Goal: Task Accomplishment & Management: Use online tool/utility

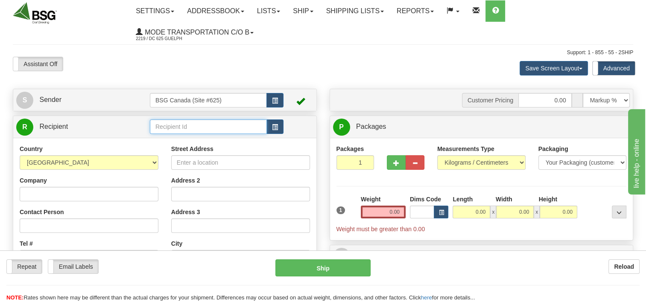
click at [193, 129] on input "text" at bounding box center [208, 127] width 117 height 15
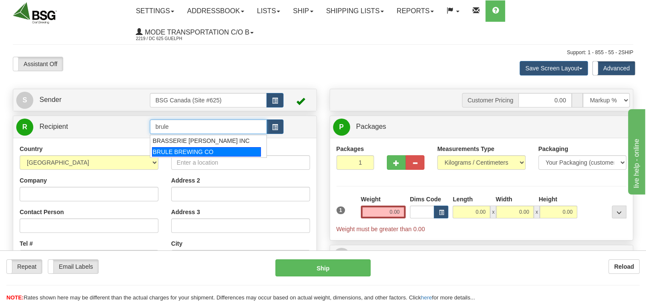
click at [226, 152] on div "BRULE BREWING CO" at bounding box center [206, 151] width 109 height 9
type input "BRULE BREWING CO"
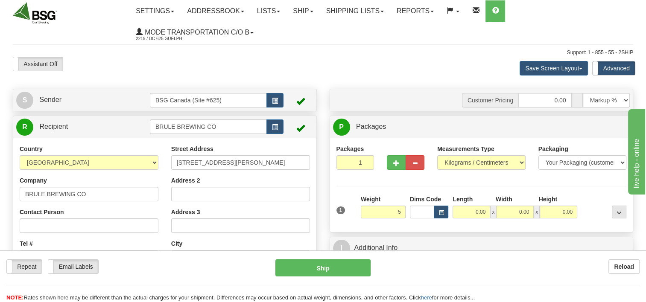
type input "5.00"
click at [420, 109] on td "Customer Pricing 0.00 Markup % Discount % Flat Amount Per Pound Flat Amount Mar…" at bounding box center [481, 100] width 297 height 18
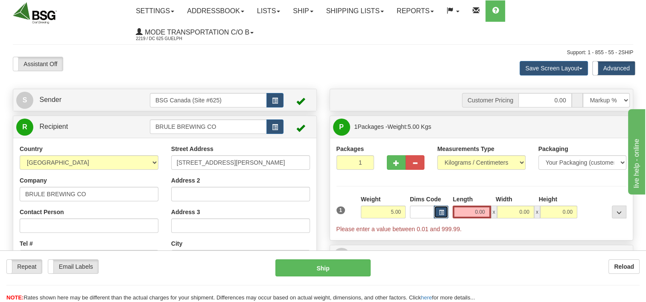
click at [437, 207] on button "button" at bounding box center [441, 212] width 15 height 13
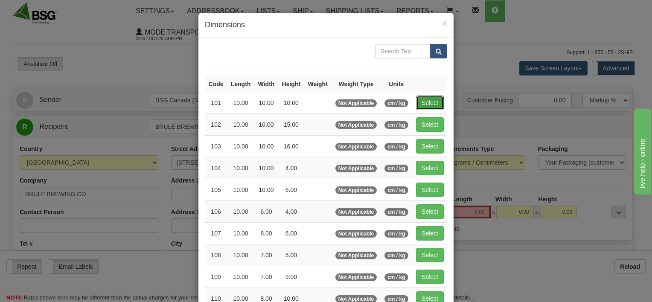
click at [428, 98] on button "Select" at bounding box center [430, 103] width 28 height 15
type input "101"
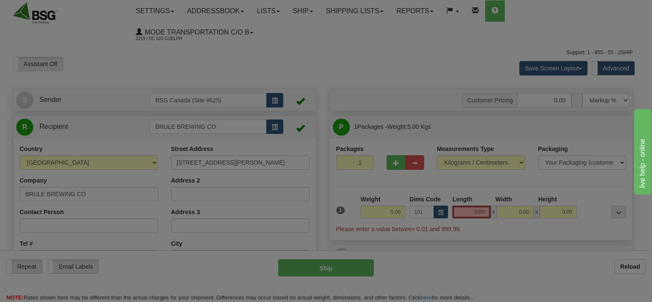
type input "10.00"
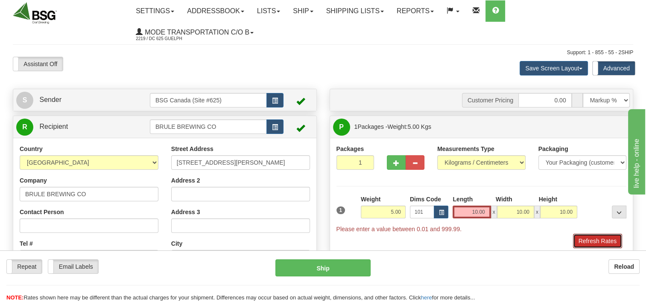
click at [598, 239] on button "Refresh Rates" at bounding box center [597, 241] width 49 height 15
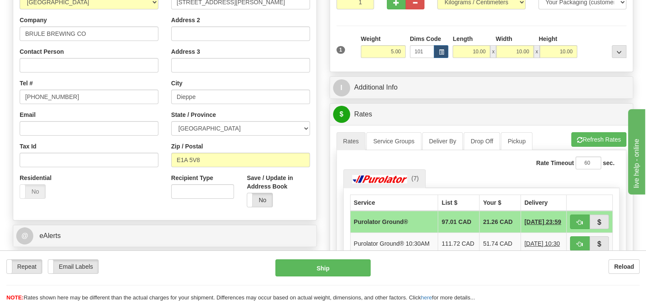
scroll to position [213, 0]
